Goal: Task Accomplishment & Management: Complete application form

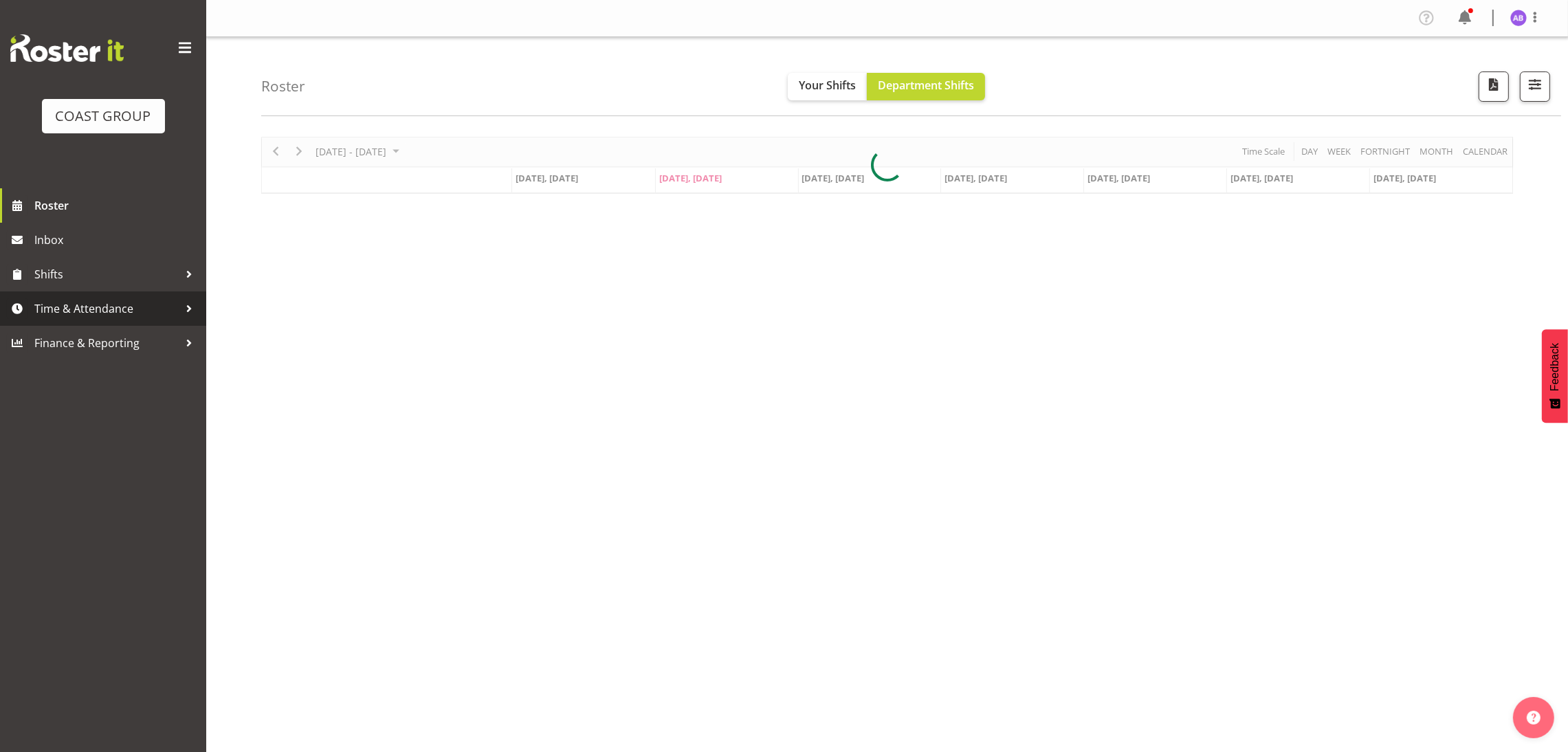
click at [152, 310] on span "Time & Attendance" at bounding box center [106, 308] width 144 height 21
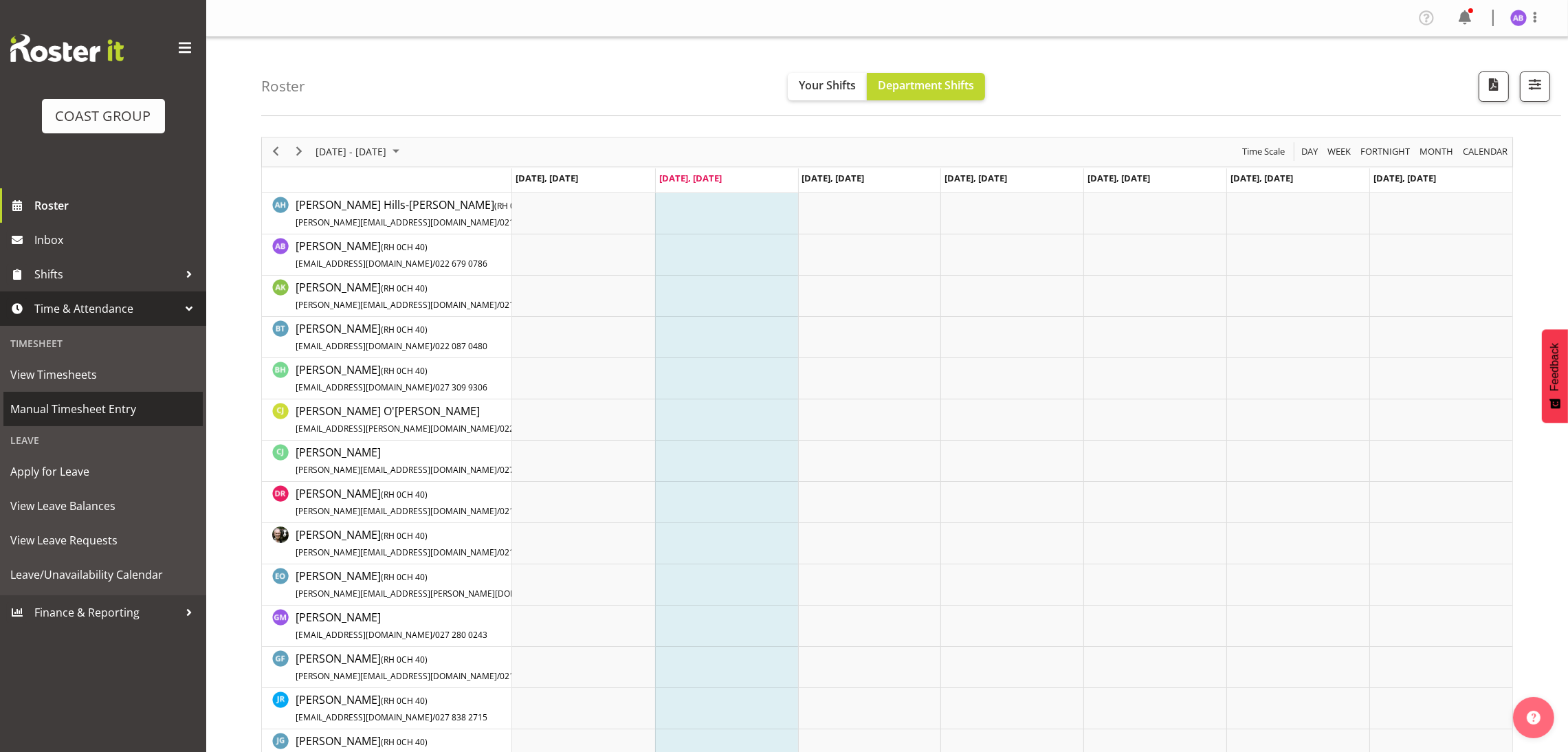
click at [51, 409] on span "Manual Timesheet Entry" at bounding box center [103, 409] width 185 height 21
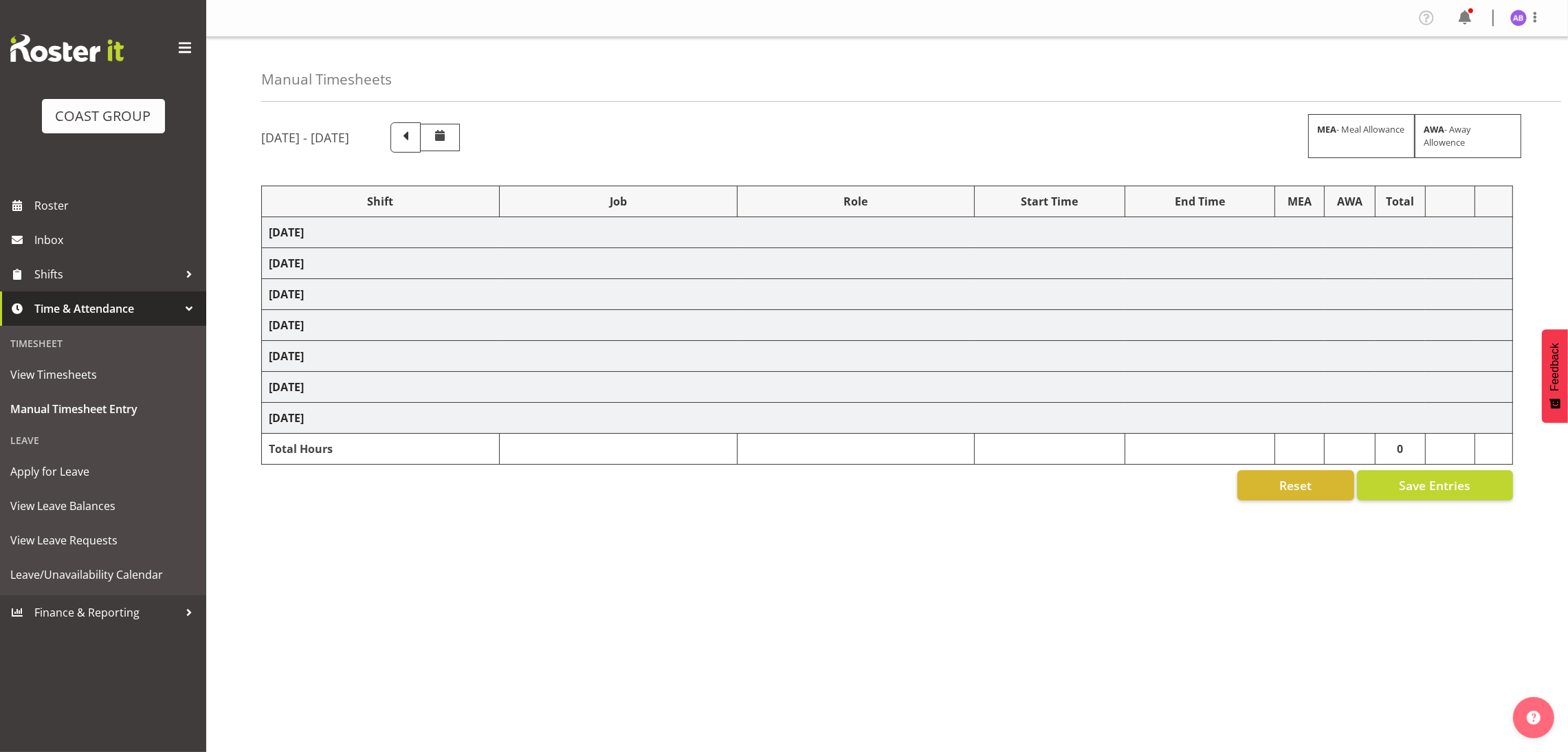
select select "624"
select select "38"
select select "624"
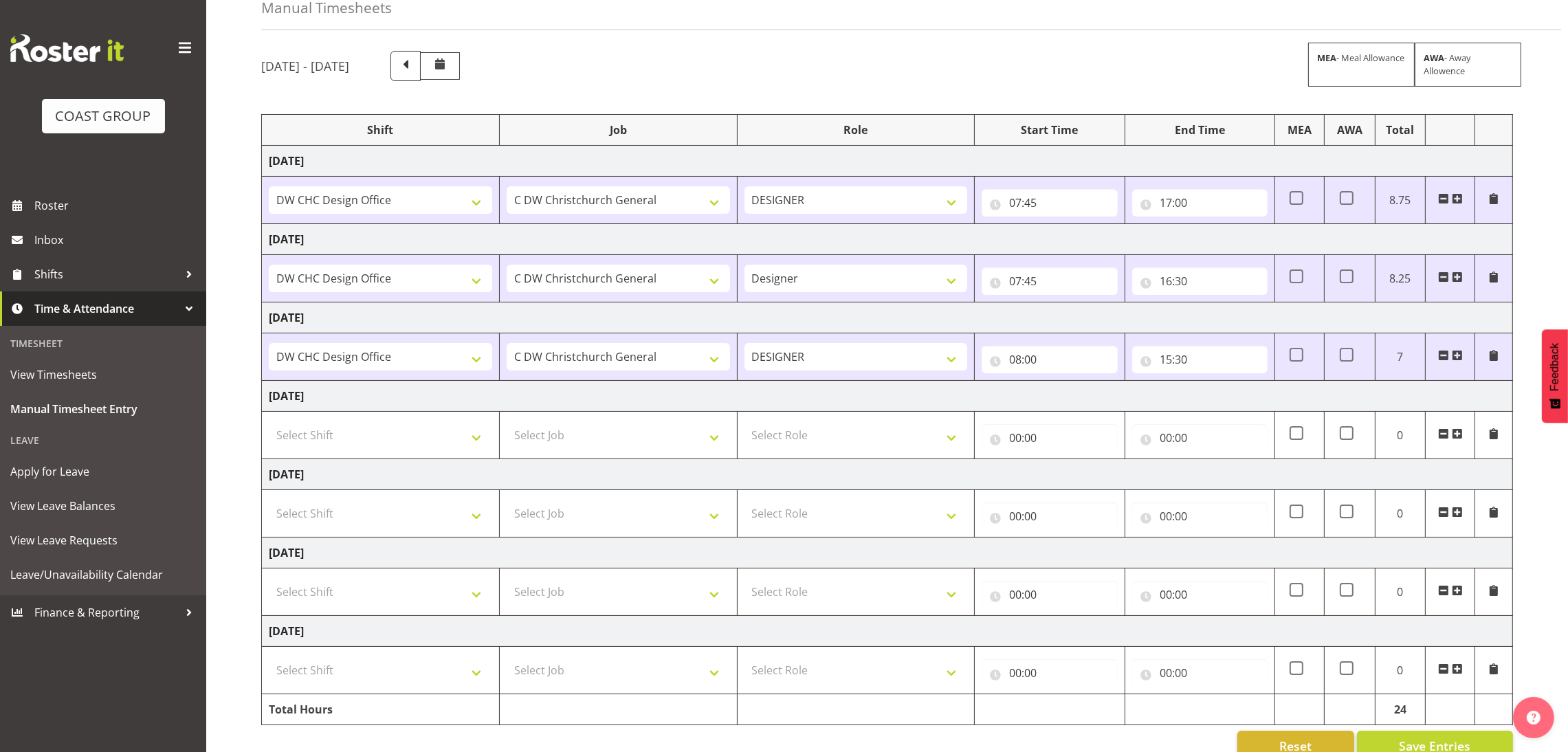
scroll to position [103, 0]
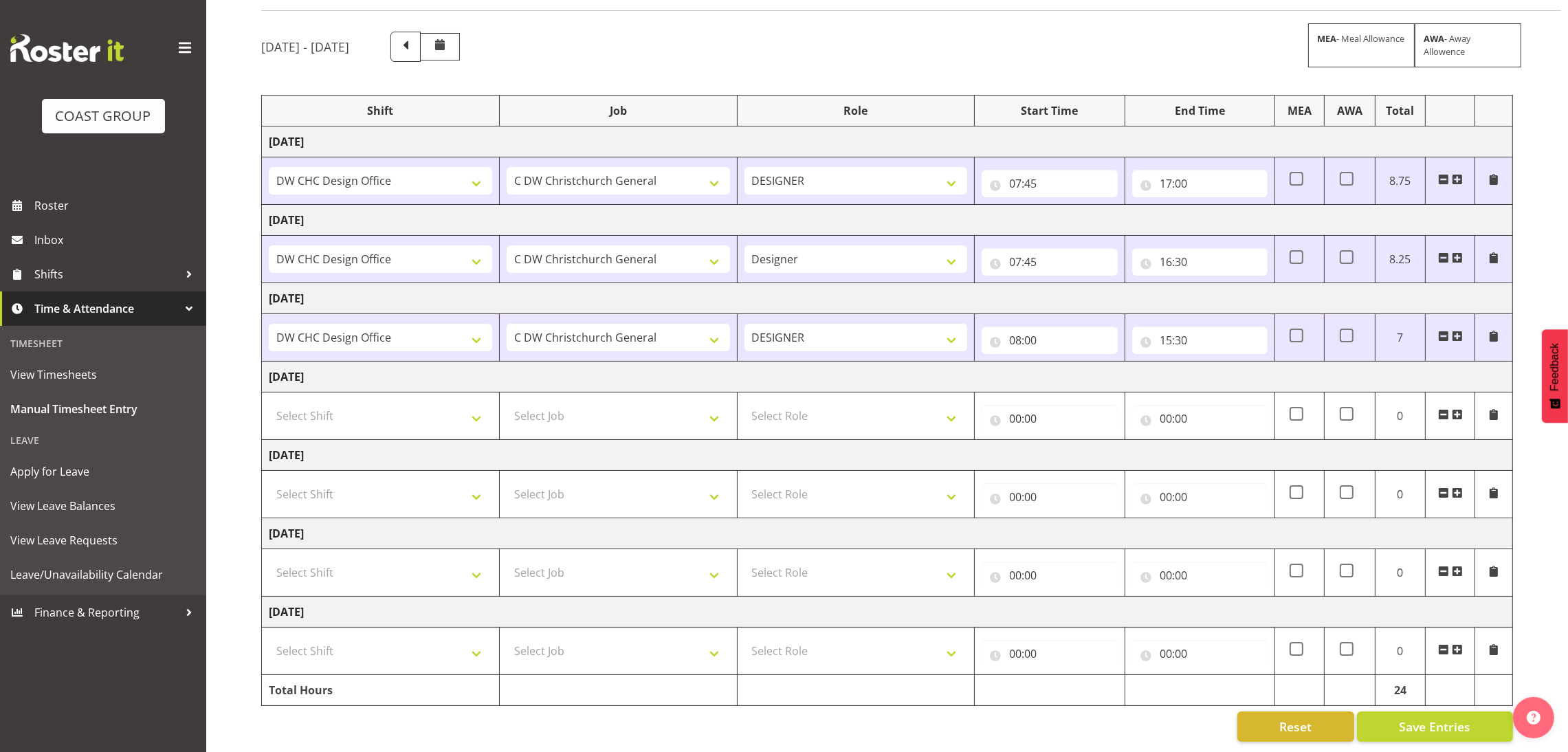
click at [396, 579] on td "Select Shift DW CHC Design Office DW CHC General Work Aug DW CHC General Work D…" at bounding box center [380, 573] width 238 height 47
click at [394, 565] on select "Select Shift DW CHC Design Office DW CHC General Work Aug DW CHC General Work D…" at bounding box center [380, 572] width 224 height 27
select select "1512"
click at [269, 558] on select "Select Shift DW CHC Design Office DW CHC General Work Aug DW CHC General Work D…" at bounding box center [380, 572] width 224 height 27
click at [581, 558] on select "Select Job 1 Carlton Events 1 [PERSON_NAME][GEOGRAPHIC_DATA] 1 [PERSON_NAME][GE…" at bounding box center [618, 572] width 224 height 27
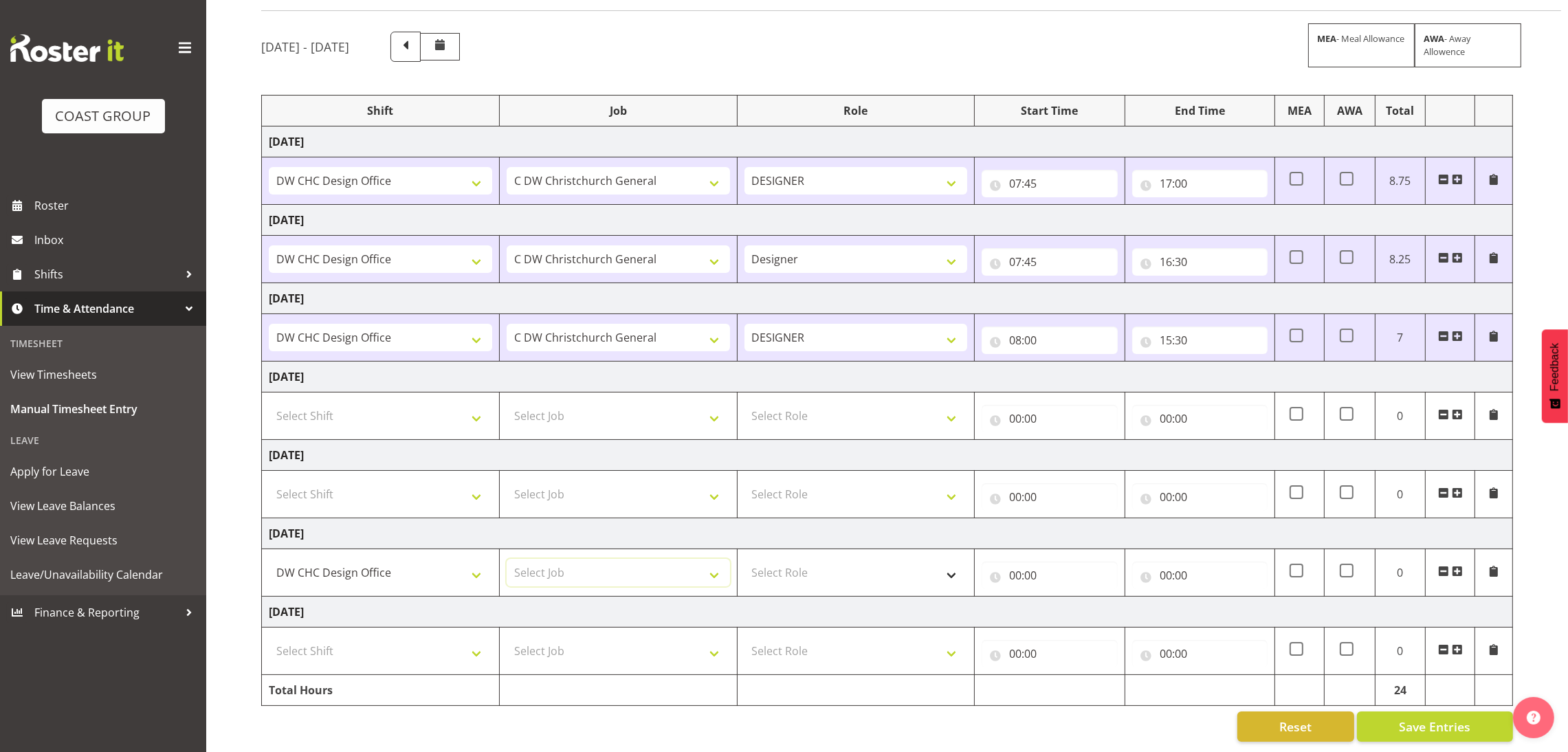
select select "624"
click at [825, 570] on select "Select Role DESIGNER Designer" at bounding box center [856, 572] width 224 height 27
select select "215"
click at [745, 558] on select "Select Role DESIGNER Designer" at bounding box center [856, 572] width 224 height 27
click at [1020, 561] on input "00:00" at bounding box center [1049, 574] width 135 height 27
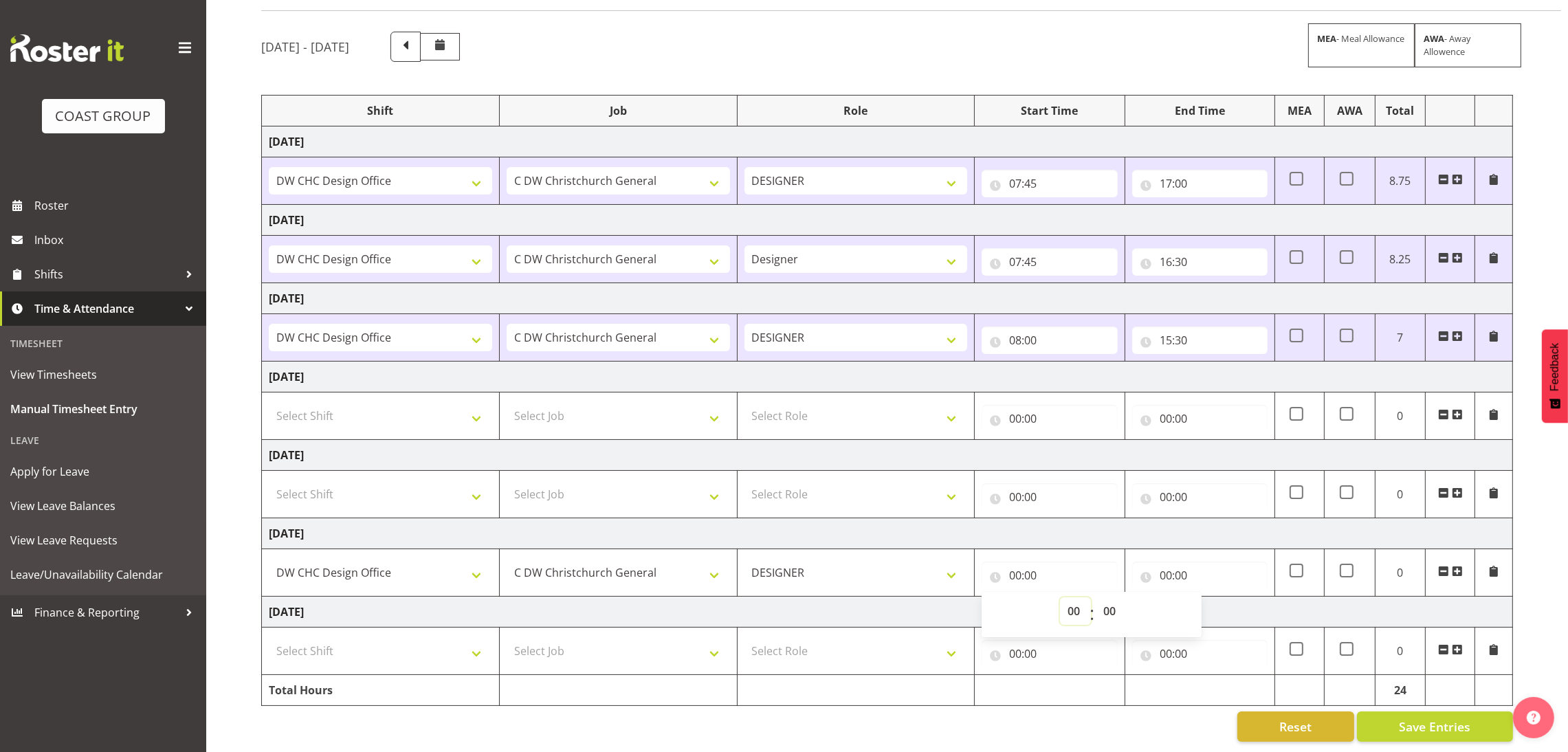
click at [1088, 609] on div "00 01 02 03 04 05 06 07 08 09 10 11 12 13 14 15 16 17 18 19 20 21 22 23 : 00 01…" at bounding box center [1092, 614] width 220 height 34
select select "8"
click at [1060, 597] on select "00 01 02 03 04 05 06 07 08 09 10 11 12 13 14 15 16 17 18 19 20 21 22 23" at bounding box center [1076, 611] width 31 height 27
type input "08:00"
click at [1189, 556] on div "00:00 00 01 02 03 04 05 06 07 08 09 10 11 12 13 14 15 16 17 18 19 20 21 22 23 :…" at bounding box center [1200, 572] width 135 height 33
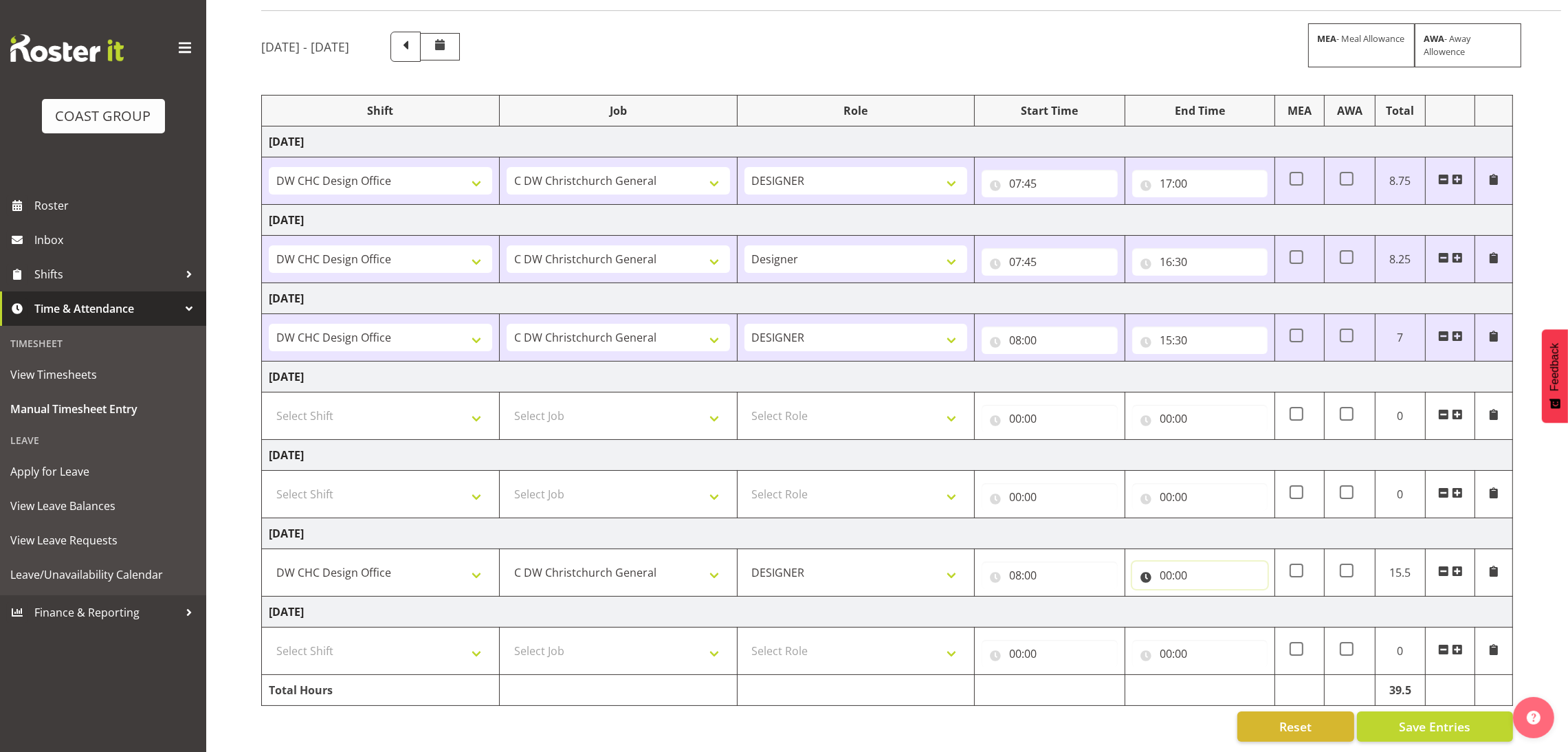
click at [1193, 573] on input "00:00" at bounding box center [1200, 574] width 135 height 27
click at [1216, 597] on select "00 01 02 03 04 05 06 07 08 09 10 11 12 13 14 15 16 17 18 19 20 21 22 23" at bounding box center [1226, 611] width 31 height 27
select select "17"
click at [1211, 597] on select "00 01 02 03 04 05 06 07 08 09 10 11 12 13 14 15 16 17 18 19 20 21 22 23" at bounding box center [1226, 611] width 31 height 27
type input "17:00"
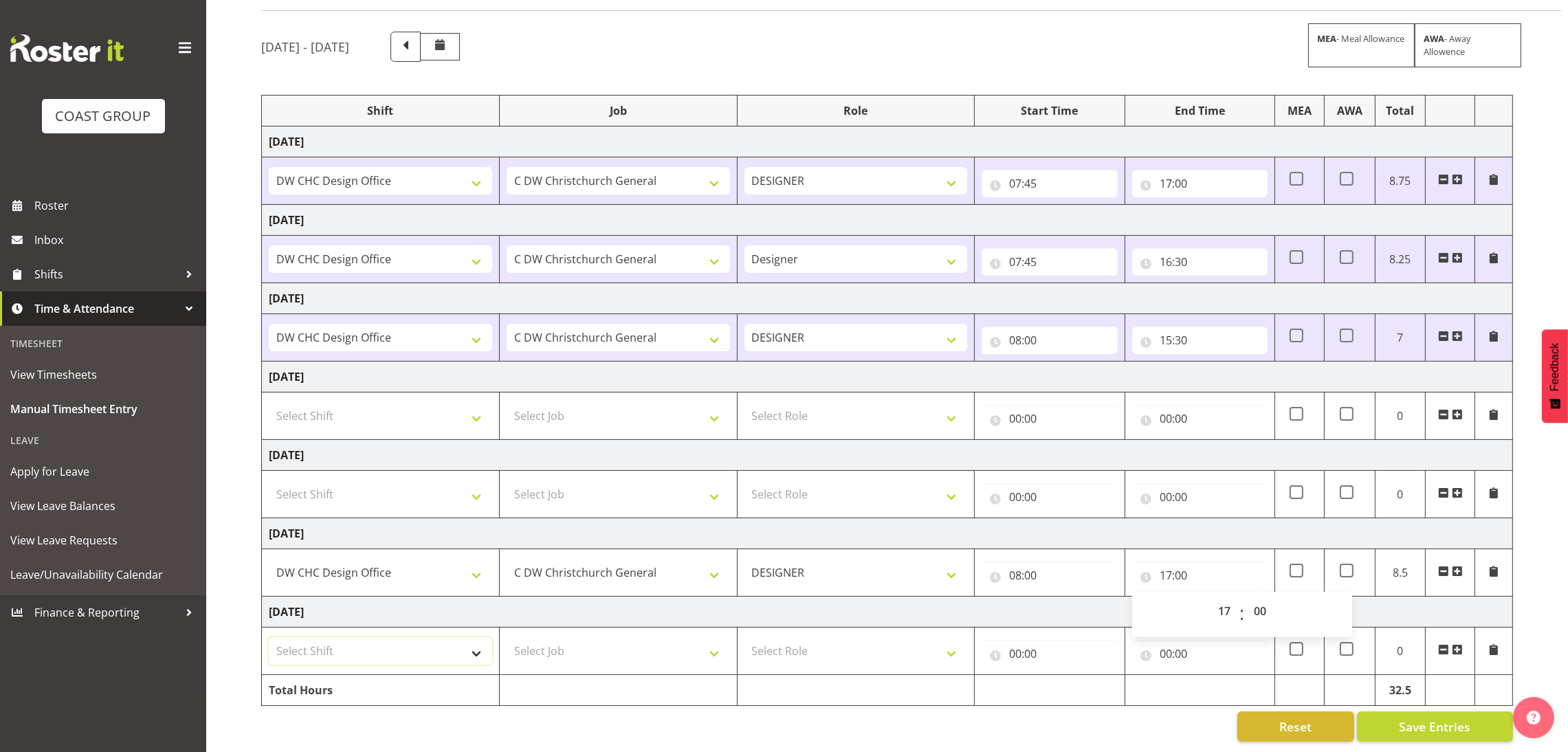
click at [340, 637] on select "Select Shift DW CHC Design Office DW CHC General Work Aug DW CHC General Work D…" at bounding box center [380, 650] width 224 height 27
select select "1512"
click at [269, 637] on select "Select Shift DW CHC Design Office DW CHC General Work Aug DW CHC General Work D…" at bounding box center [380, 650] width 224 height 27
click at [584, 649] on select "Select Job 1 Carlton Events 1 [PERSON_NAME][GEOGRAPHIC_DATA] 1 [PERSON_NAME][GE…" at bounding box center [618, 650] width 224 height 27
select select "624"
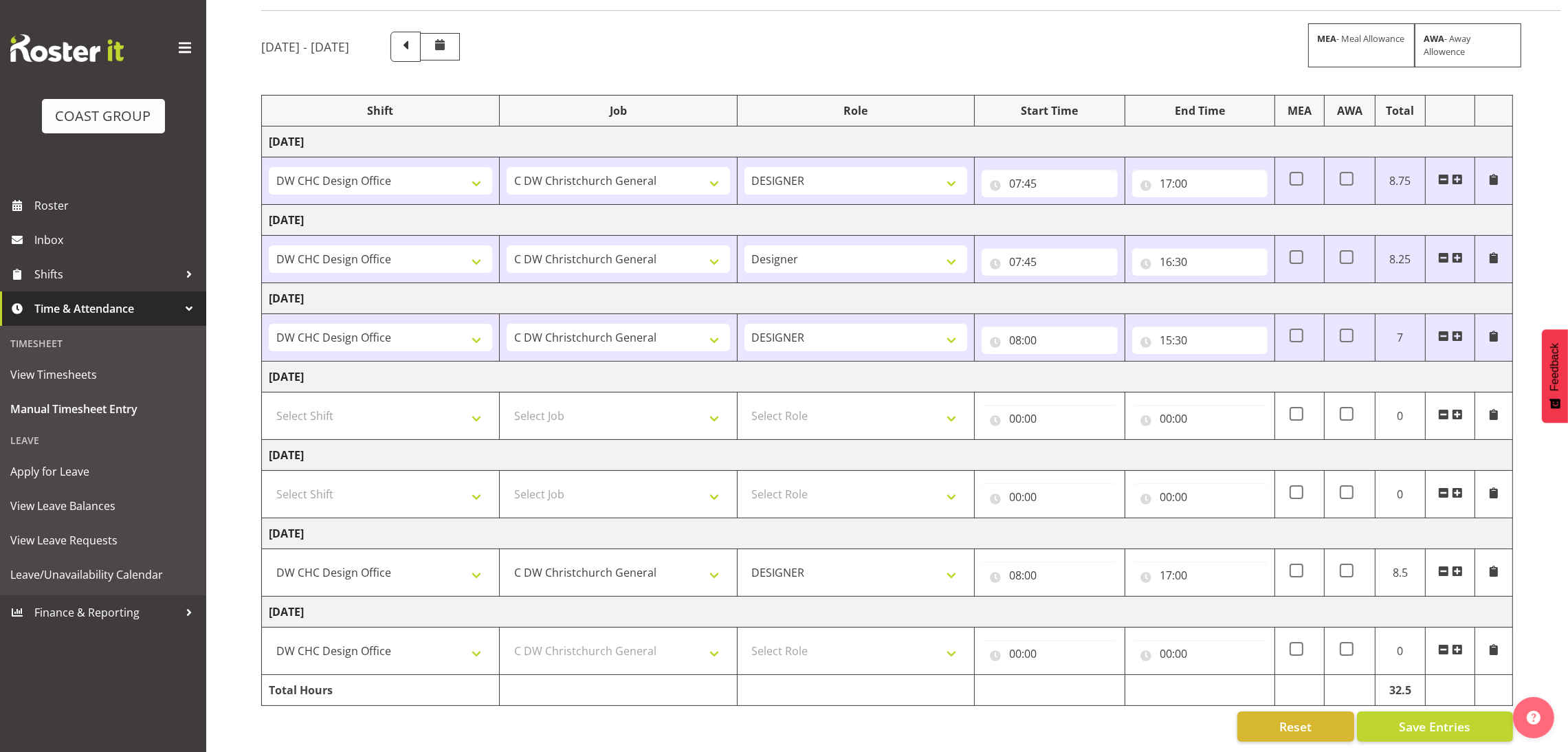
click at [812, 656] on td "Select Role DESIGNER Designer" at bounding box center [855, 651] width 238 height 47
click at [825, 641] on select "Select Role DESIGNER Designer" at bounding box center [856, 650] width 224 height 27
select select "215"
click at [745, 637] on select "Select Role DESIGNER Designer" at bounding box center [856, 650] width 224 height 27
click at [1026, 650] on input "00:00" at bounding box center [1049, 653] width 135 height 27
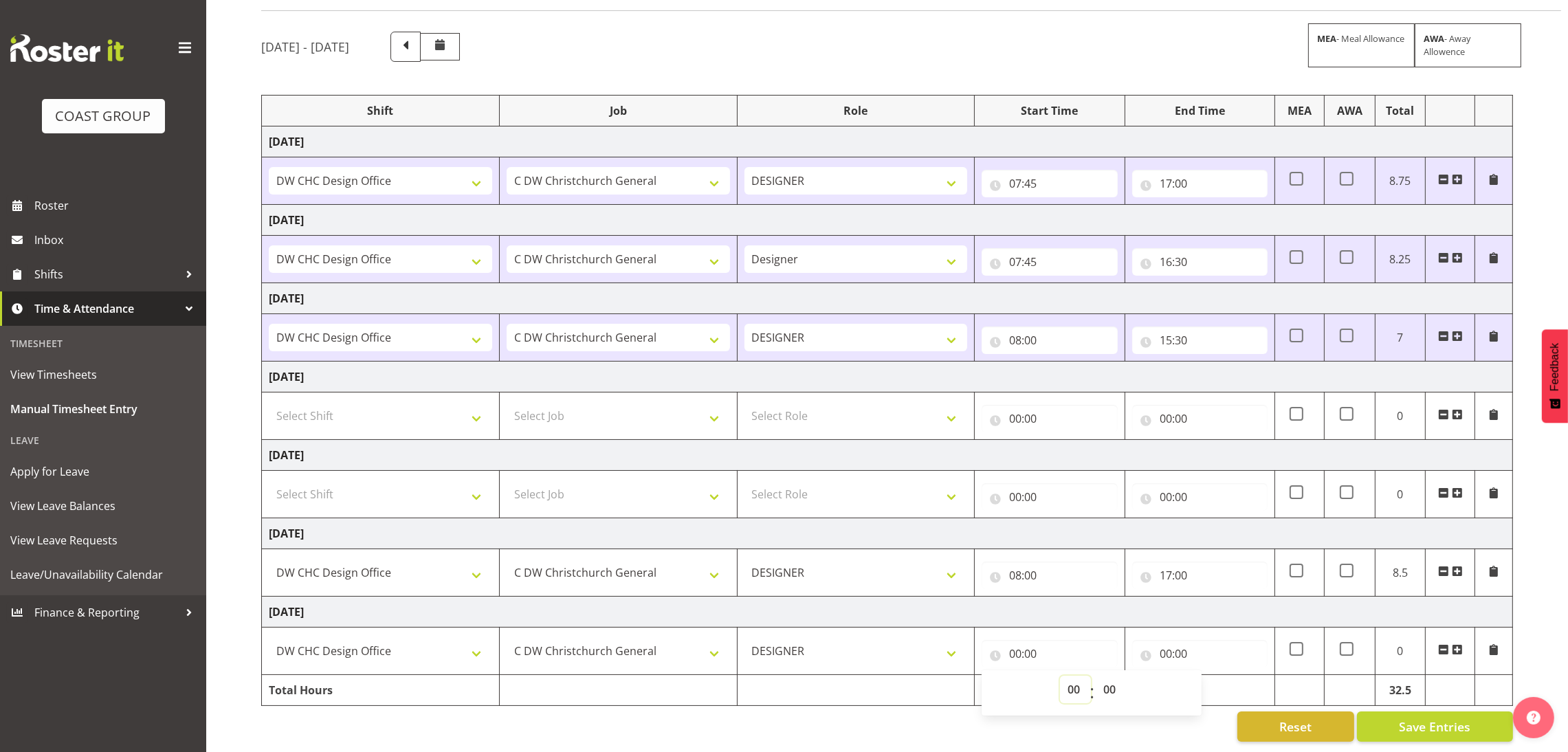
click at [1072, 677] on select "00 01 02 03 04 05 06 07 08 09 10 11 12 13 14 15 16 17 18 19 20 21 22 23" at bounding box center [1076, 689] width 31 height 27
select select "7"
click at [1060, 675] on select "00 01 02 03 04 05 06 07 08 09 10 11 12 13 14 15 16 17 18 19 20 21 22 23" at bounding box center [1076, 689] width 31 height 27
type input "07:00"
click at [1119, 675] on select "00 01 02 03 04 05 06 07 08 09 10 11 12 13 14 15 16 17 18 19 20 21 22 23 24 25 2…" at bounding box center [1111, 689] width 31 height 27
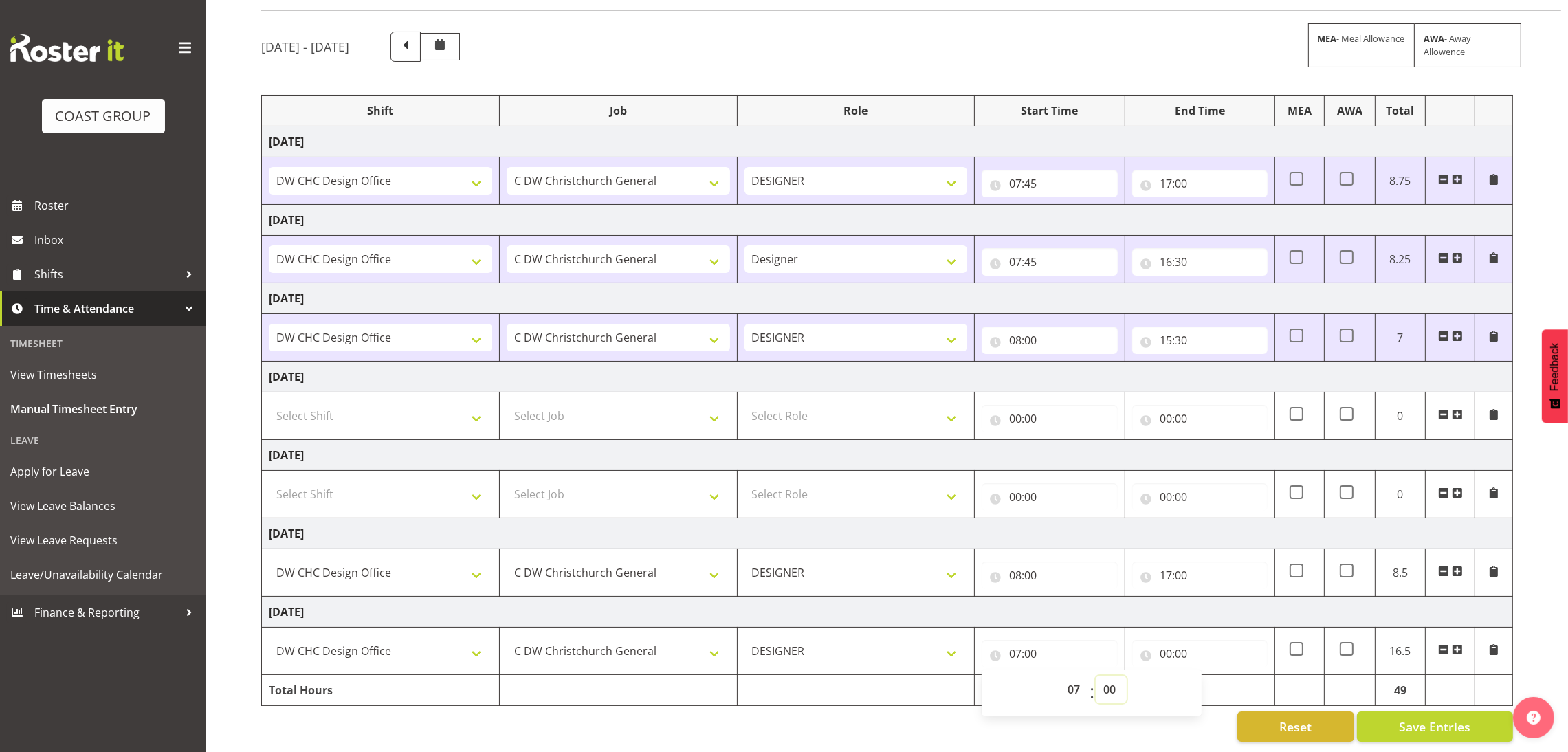
select select "45"
click at [1096, 675] on select "00 01 02 03 04 05 06 07 08 09 10 11 12 13 14 15 16 17 18 19 20 21 22 23 24 25 2…" at bounding box center [1111, 689] width 31 height 27
type input "07:45"
click at [1194, 640] on input "00:00" at bounding box center [1200, 653] width 135 height 27
click at [1230, 685] on select "00 01 02 03 04 05 06 07 08 09 10 11 12 13 14 15 16 17 18 19 20 21 22 23" at bounding box center [1226, 689] width 31 height 27
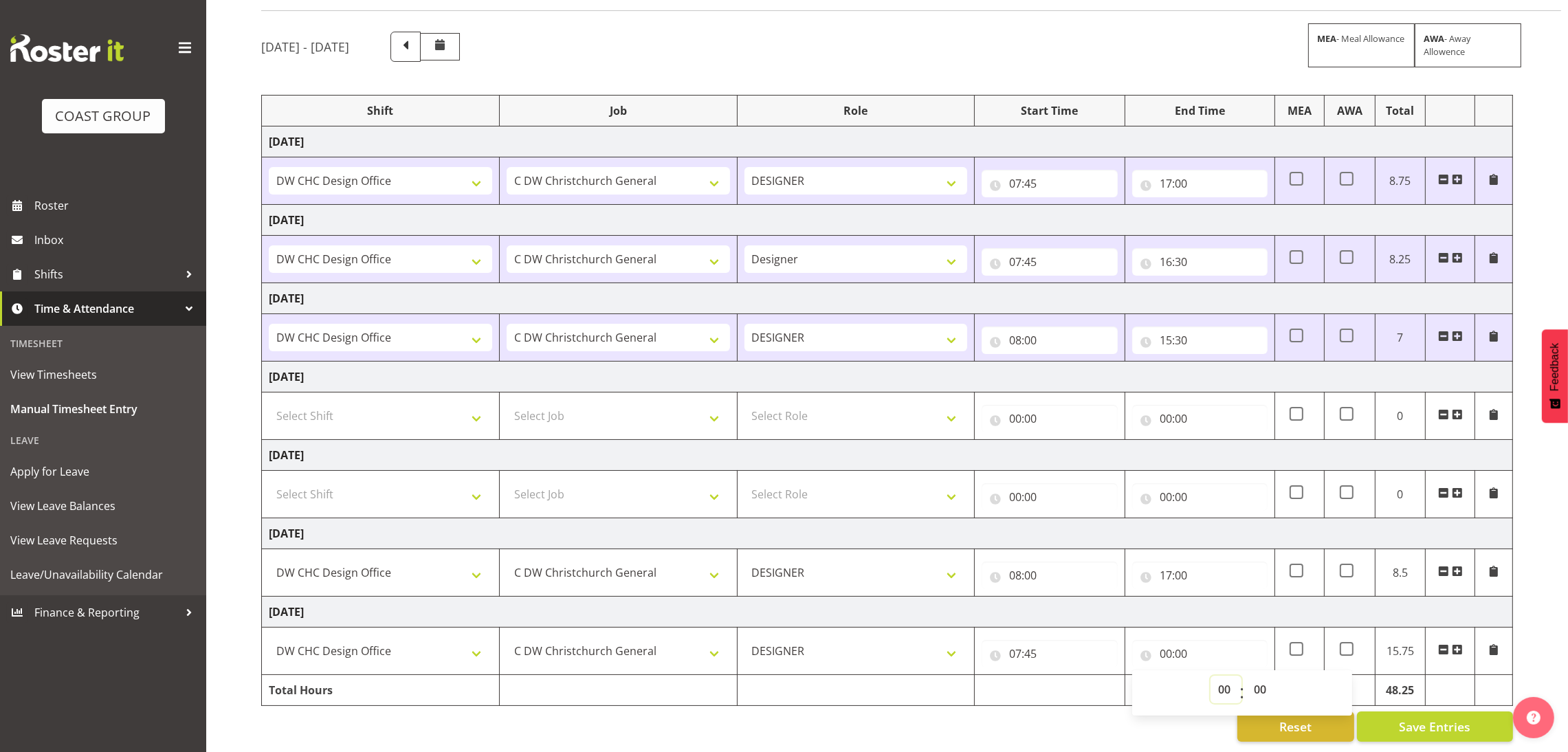
select select "16"
click at [1211, 675] on select "00 01 02 03 04 05 06 07 08 09 10 11 12 13 14 15 16 17 18 19 20 21 22 23" at bounding box center [1226, 689] width 31 height 27
type input "16:00"
click at [1257, 677] on select "00 01 02 03 04 05 06 07 08 09 10 11 12 13 14 15 16 17 18 19 20 21 22 23 24 25 2…" at bounding box center [1262, 689] width 31 height 27
click at [1194, 640] on input "16:00" at bounding box center [1200, 653] width 135 height 27
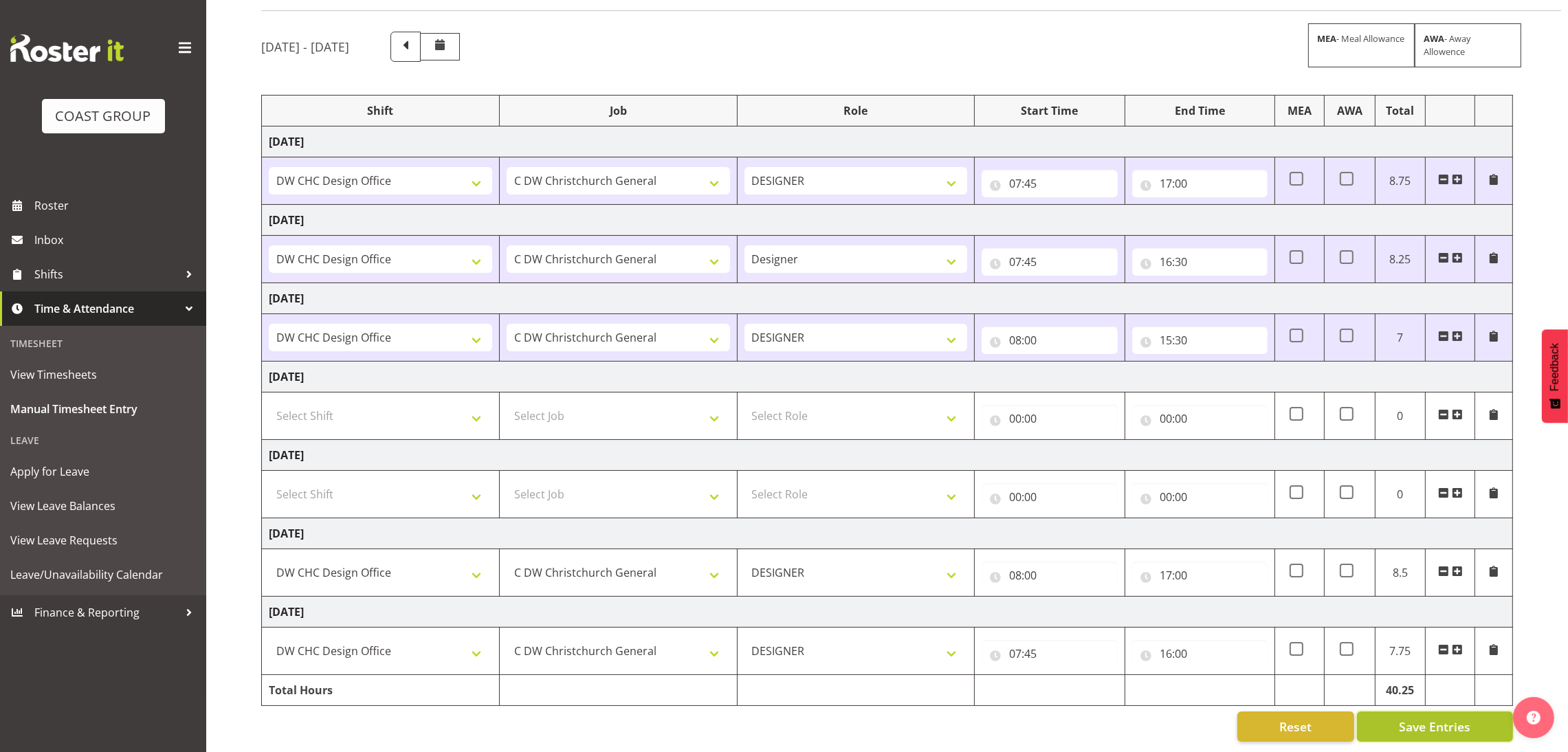
click at [1401, 717] on span "Save Entries" at bounding box center [1434, 726] width 72 height 18
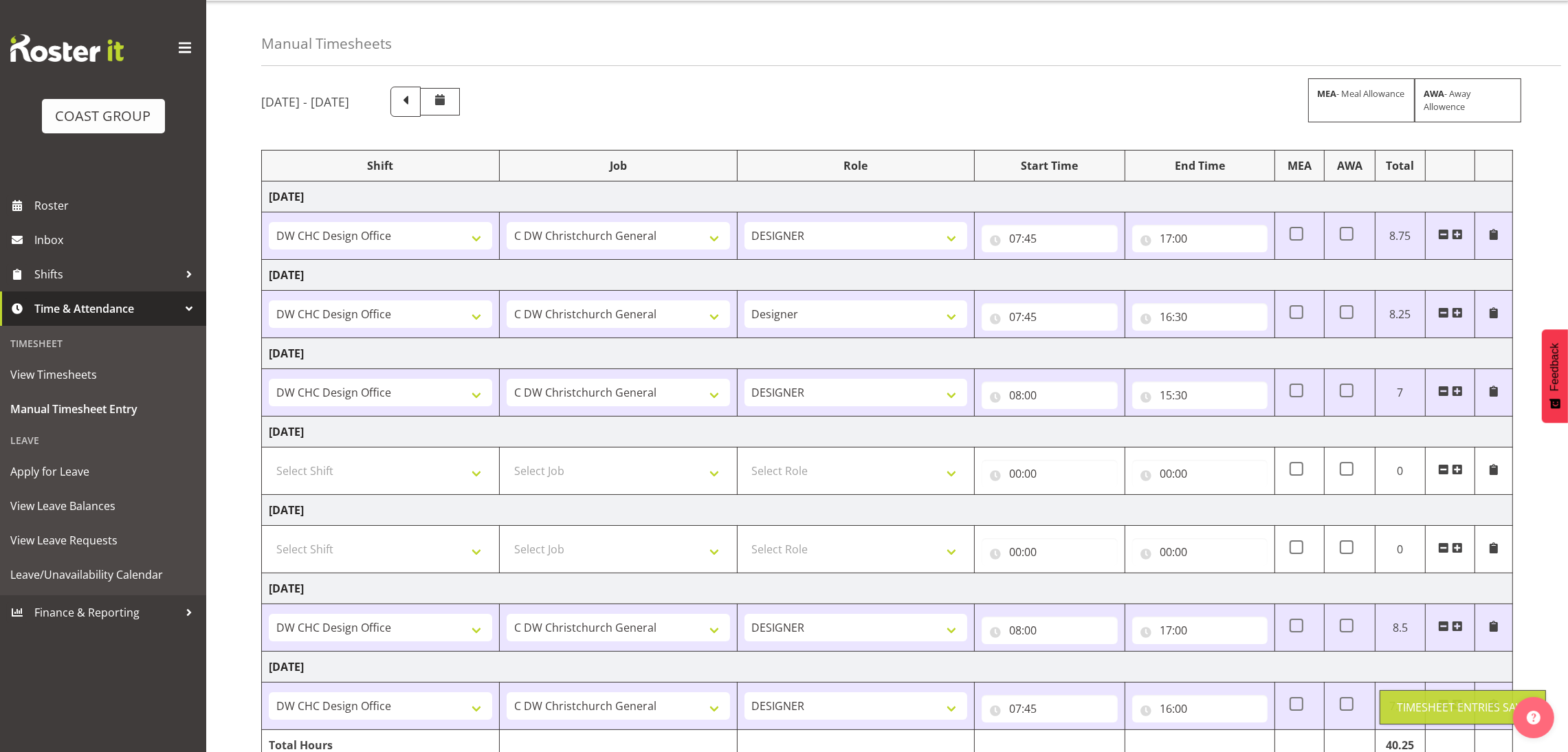
scroll to position [0, 0]
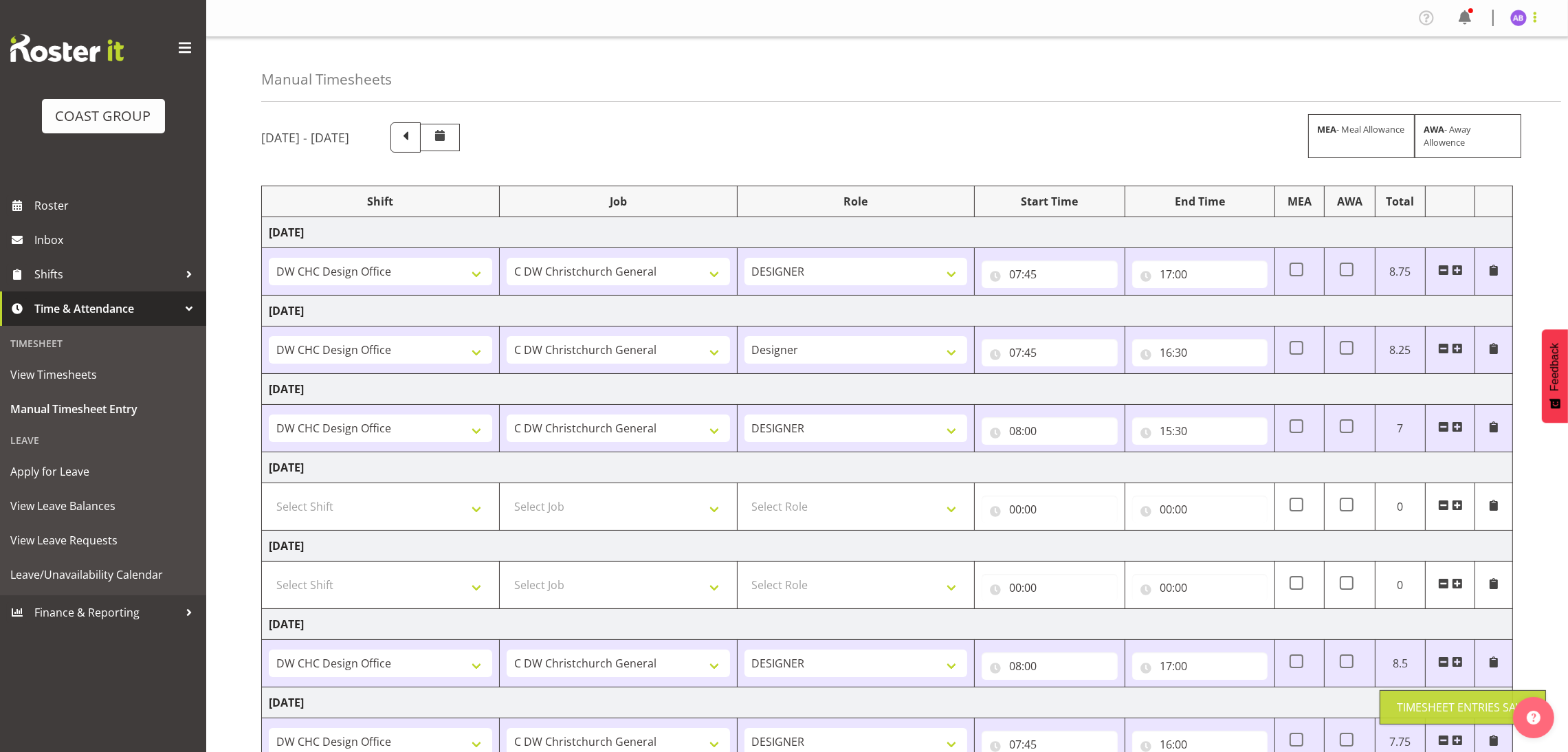
click at [1544, 22] on span at bounding box center [1535, 17] width 17 height 17
click at [1488, 75] on link "Log Out" at bounding box center [1477, 72] width 132 height 25
